Goal: Task Accomplishment & Management: Use online tool/utility

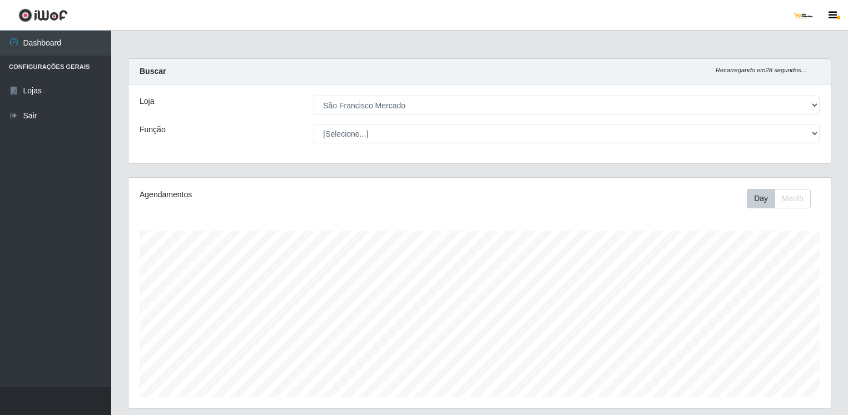
select select "168"
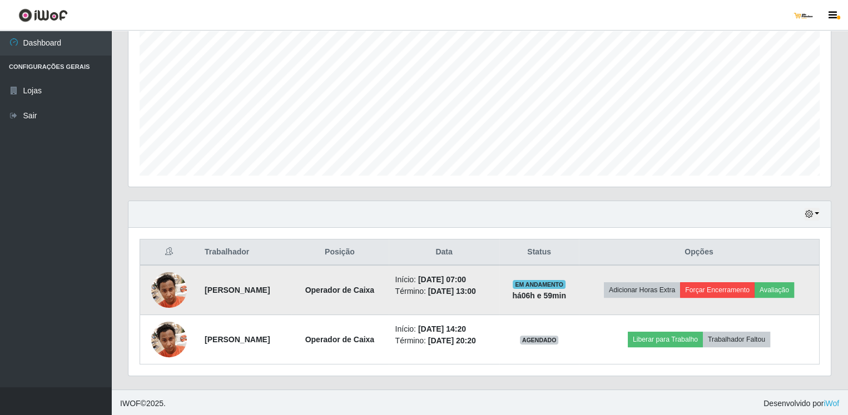
scroll to position [231, 702]
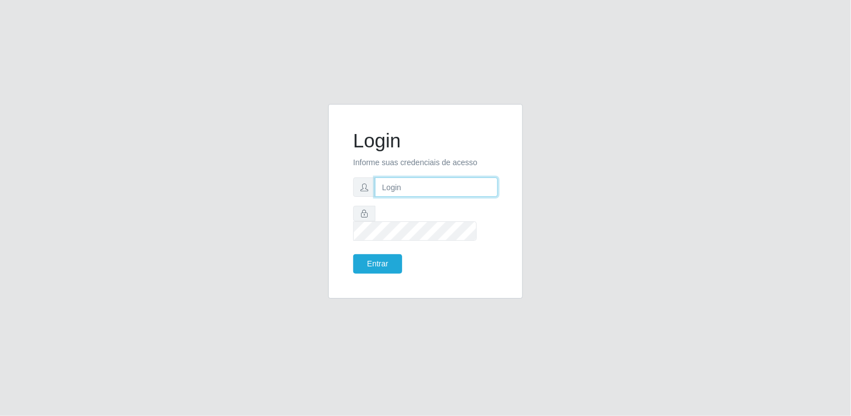
click at [427, 196] on input "text" at bounding box center [436, 186] width 123 height 19
type input "saofranciscomercado137@gmail.com"
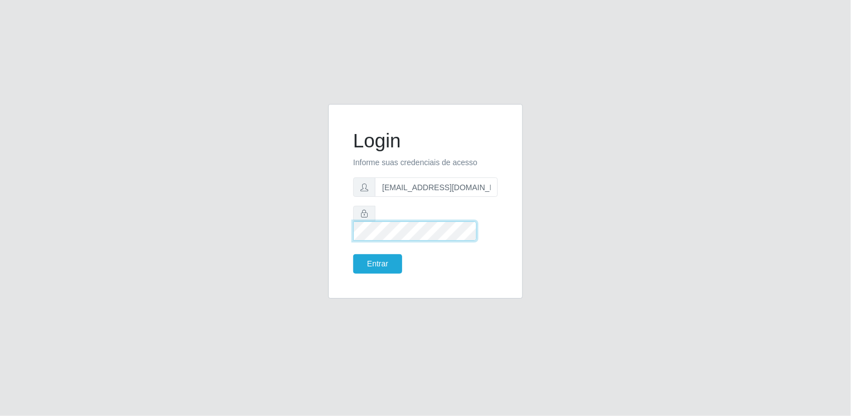
click at [353, 254] on button "Entrar" at bounding box center [377, 263] width 49 height 19
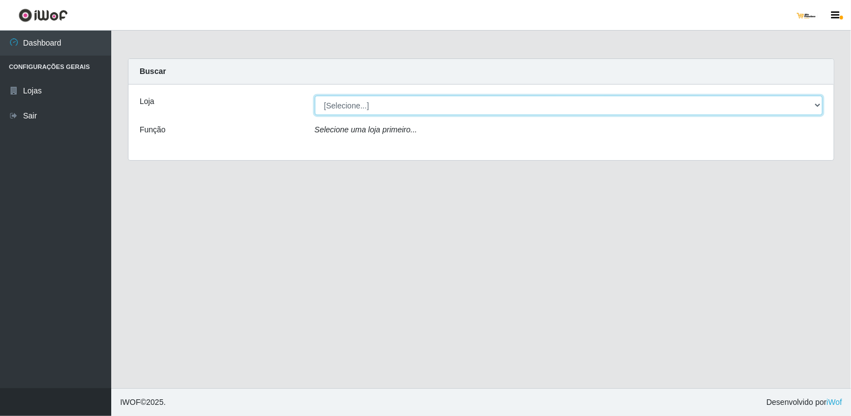
drag, startPoint x: 484, startPoint y: 104, endPoint x: 476, endPoint y: 115, distance: 13.5
click at [484, 104] on select "[Selecione...] São Francisco Mercado" at bounding box center [569, 105] width 508 height 19
select select "168"
click at [315, 96] on select "[Selecione...] São Francisco Mercado" at bounding box center [569, 105] width 508 height 19
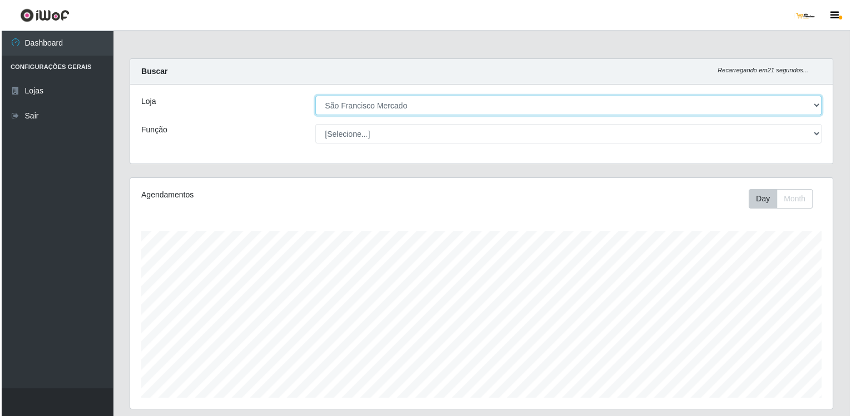
scroll to position [221, 0]
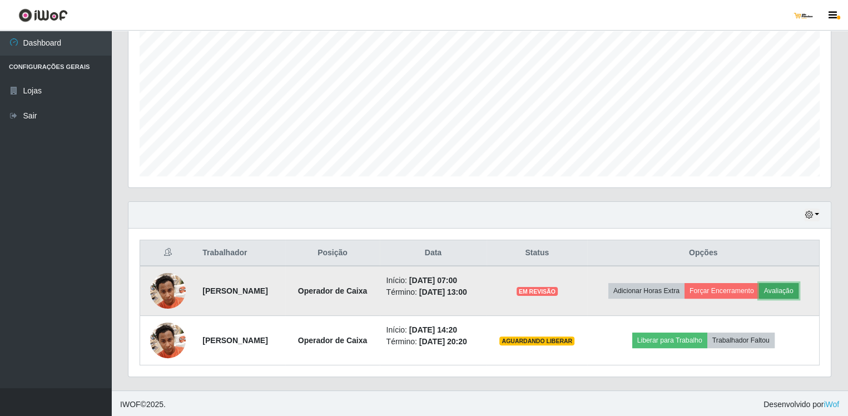
click at [786, 286] on button "Avaliação" at bounding box center [778, 291] width 39 height 16
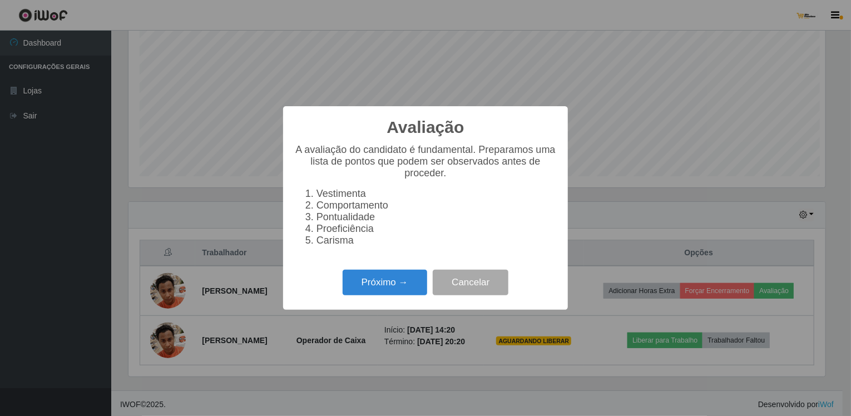
scroll to position [231, 697]
click at [411, 286] on button "Próximo →" at bounding box center [385, 283] width 85 height 26
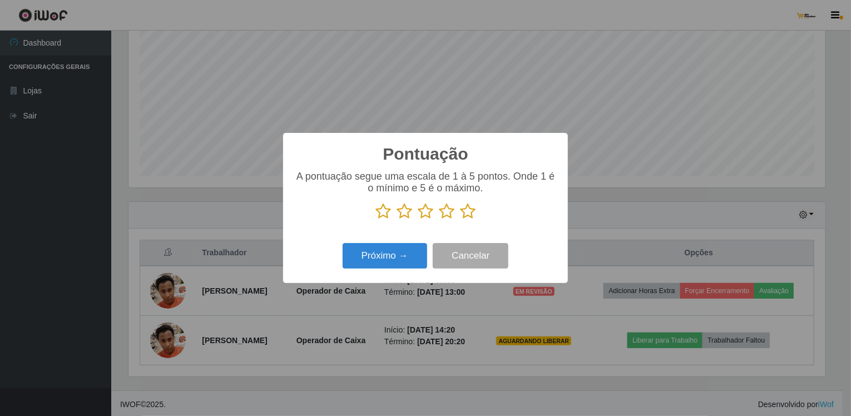
scroll to position [555846, 555379]
click at [467, 211] on icon at bounding box center [468, 211] width 16 height 17
click at [460, 220] on input "radio" at bounding box center [460, 220] width 0 height 0
click at [398, 265] on button "Próximo →" at bounding box center [385, 256] width 85 height 26
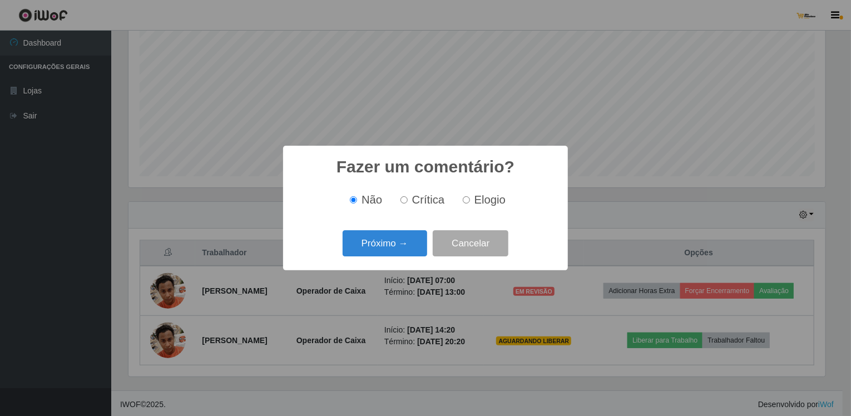
click at [467, 202] on input "Elogio" at bounding box center [466, 199] width 7 height 7
radio input "true"
click at [393, 252] on button "Próximo →" at bounding box center [385, 243] width 85 height 26
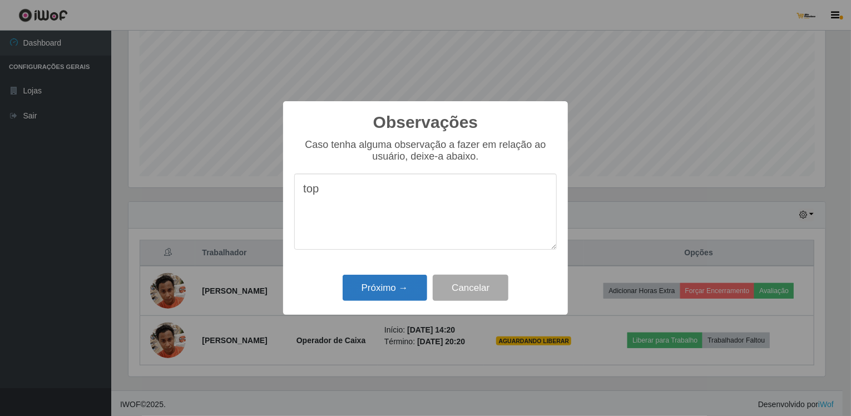
type textarea "top"
click at [400, 282] on button "Próximo →" at bounding box center [385, 288] width 85 height 26
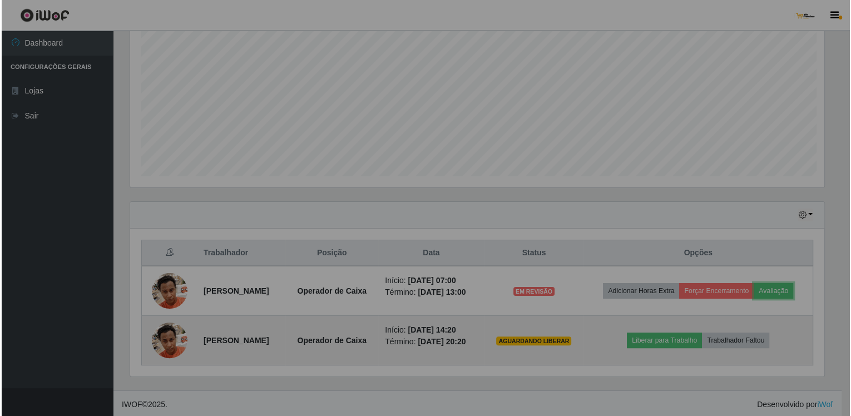
scroll to position [231, 702]
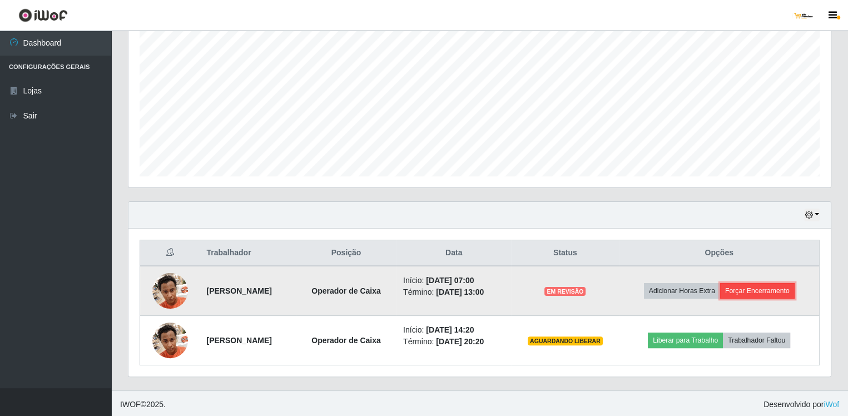
click at [776, 289] on button "Forçar Encerramento" at bounding box center [757, 291] width 75 height 16
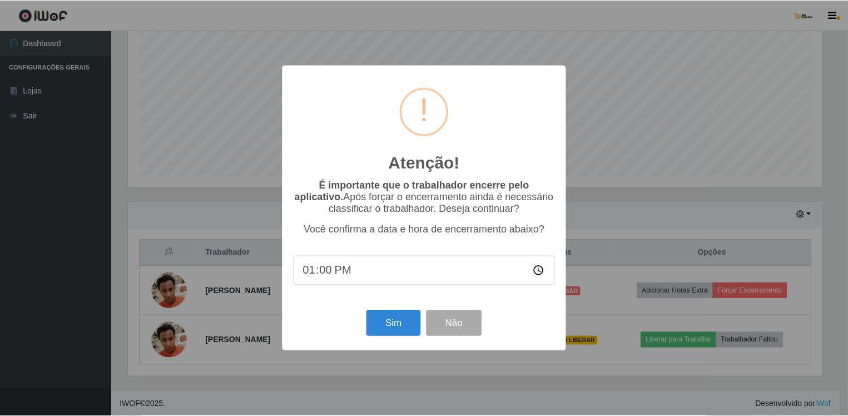
scroll to position [231, 697]
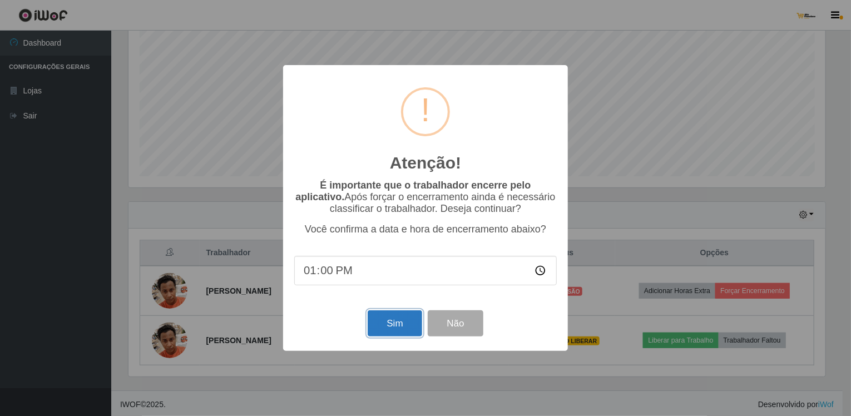
click at [387, 329] on button "Sim" at bounding box center [395, 323] width 54 height 26
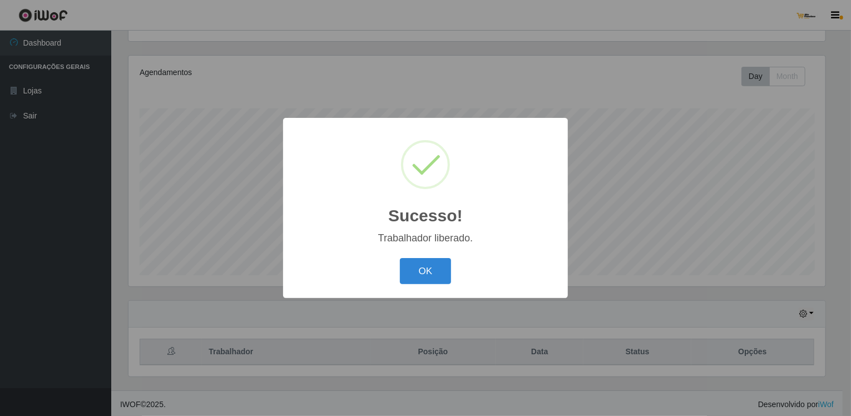
click at [705, 342] on div "Sucesso! × Trabalhador liberado. OK Cancel" at bounding box center [425, 208] width 851 height 416
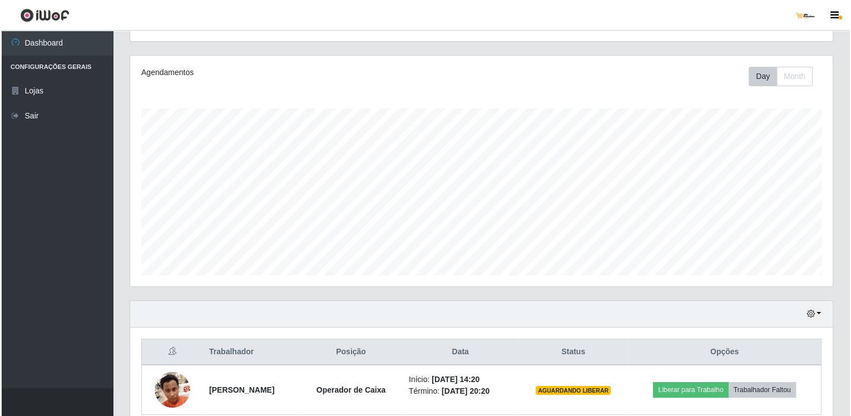
scroll to position [172, 0]
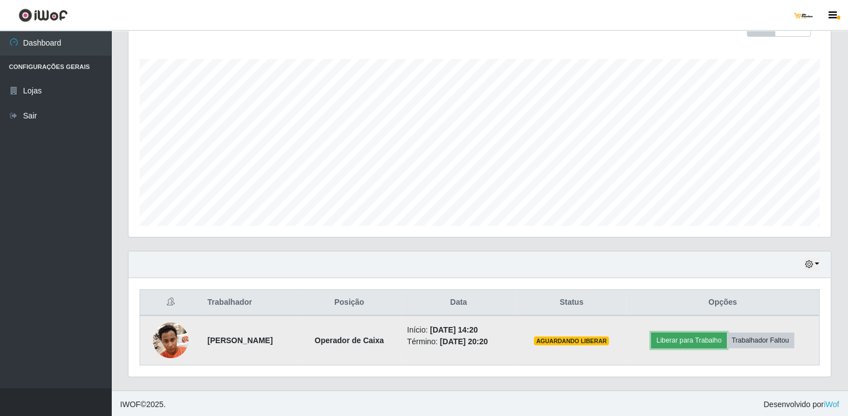
click at [709, 335] on button "Liberar para Trabalho" at bounding box center [688, 341] width 75 height 16
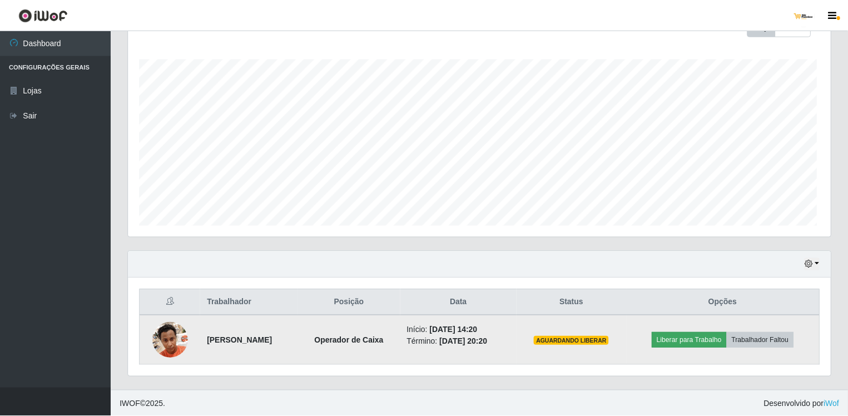
scroll to position [231, 697]
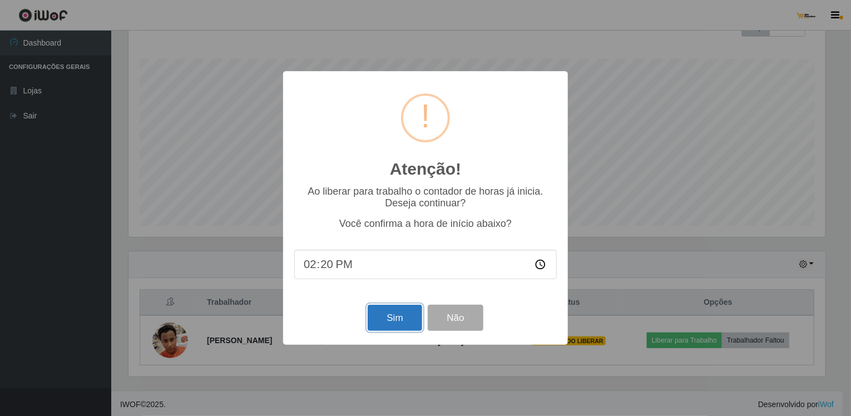
click at [391, 320] on button "Sim" at bounding box center [395, 318] width 54 height 26
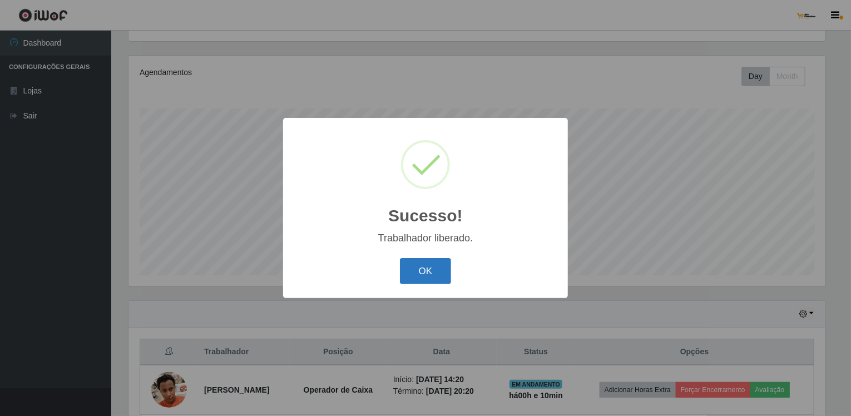
click at [425, 273] on button "OK" at bounding box center [426, 271] width 52 height 26
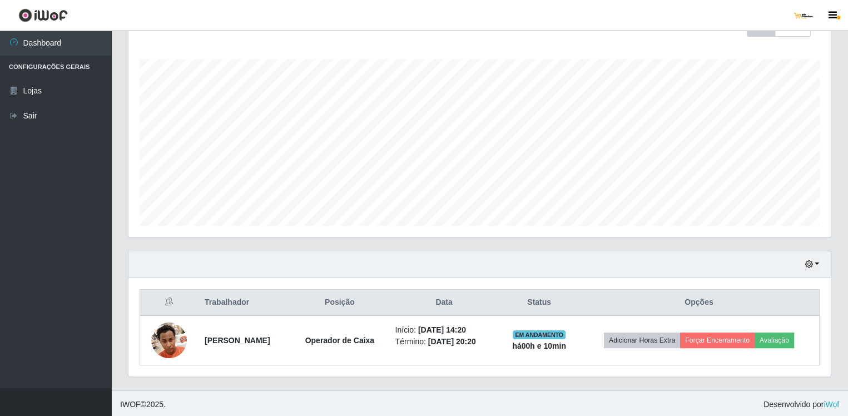
scroll to position [0, 0]
